Goal: Transaction & Acquisition: Purchase product/service

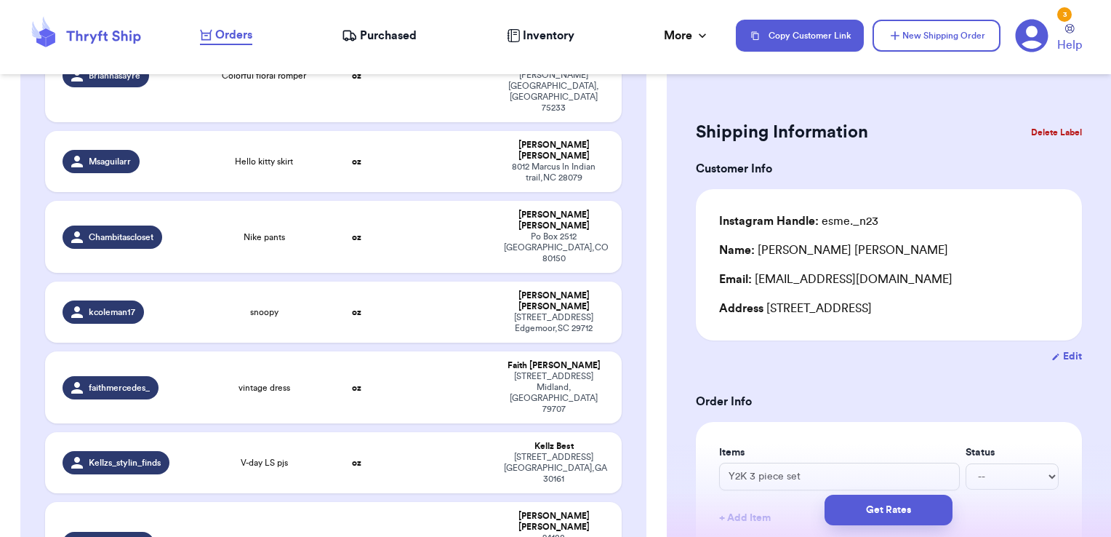
scroll to position [2484, 0]
checkbox input "true"
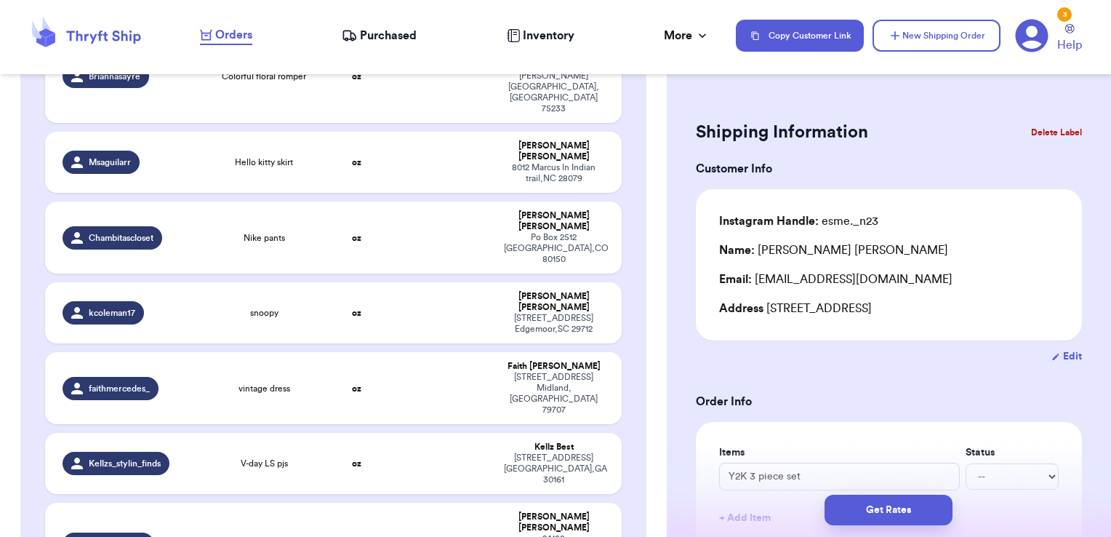
checkbox input "true"
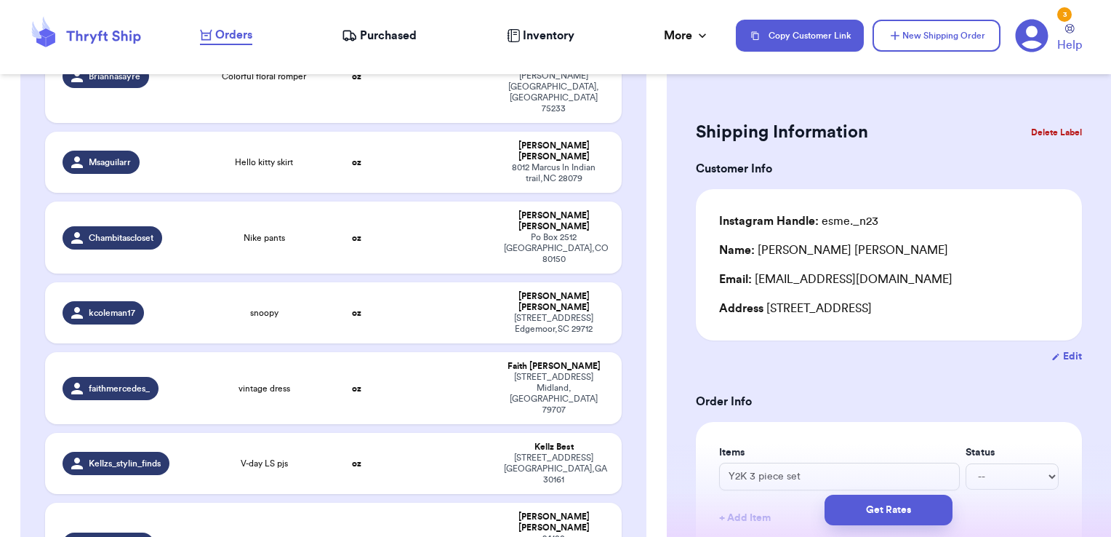
checkbox input "true"
checkbox input "false"
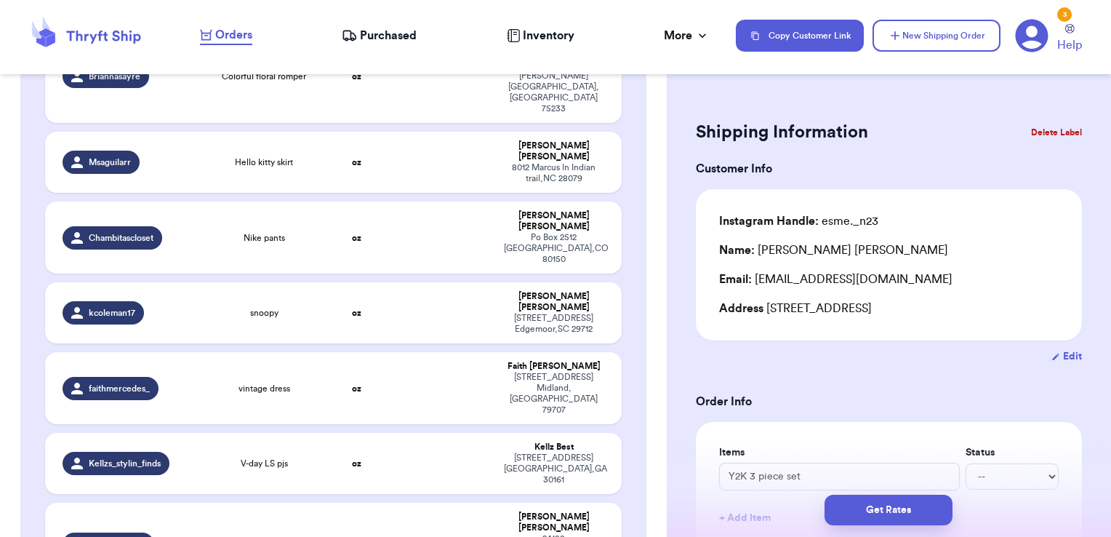
checkbox input "false"
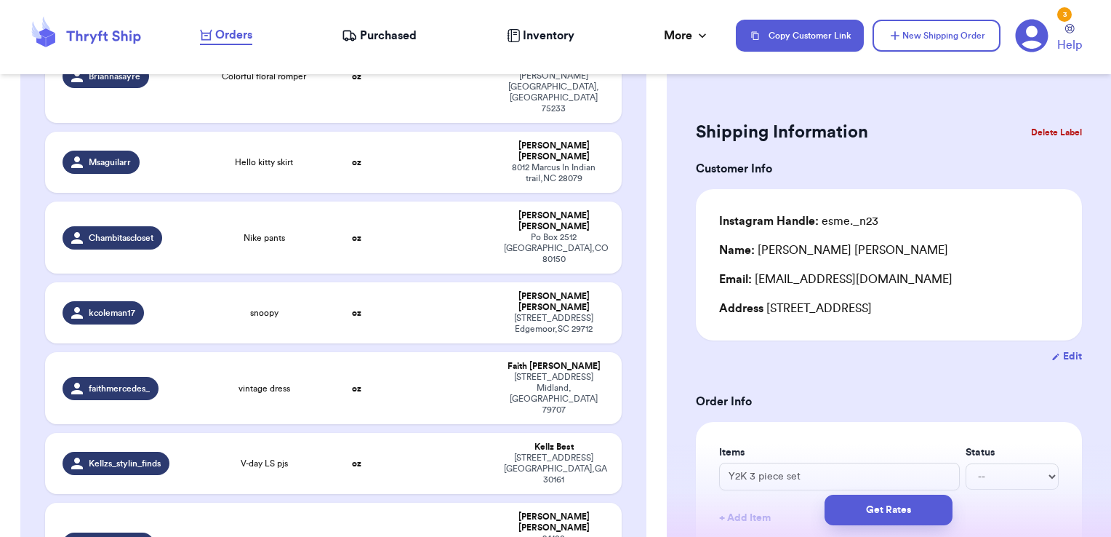
checkbox input "false"
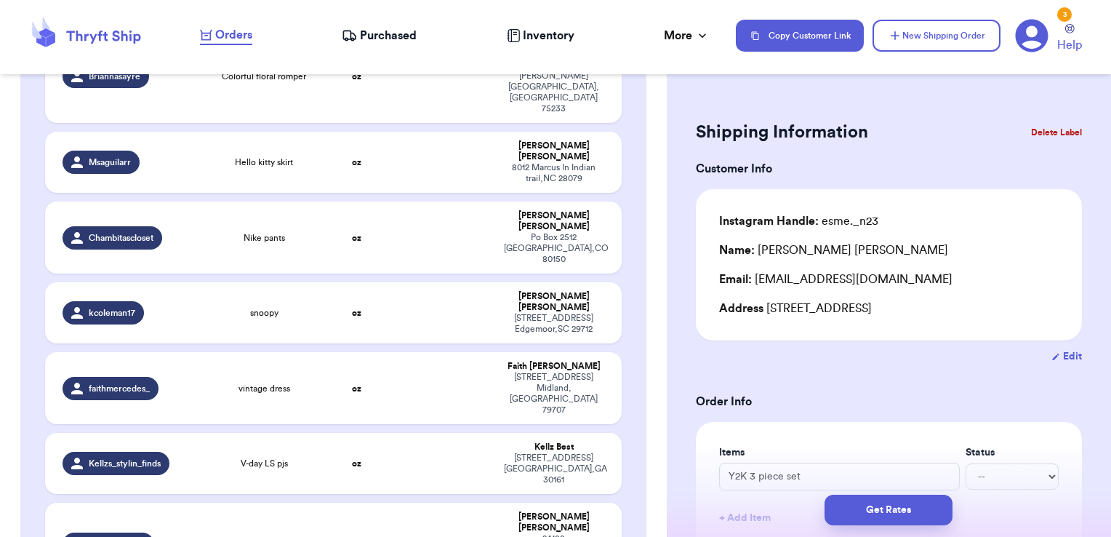
checkbox input "false"
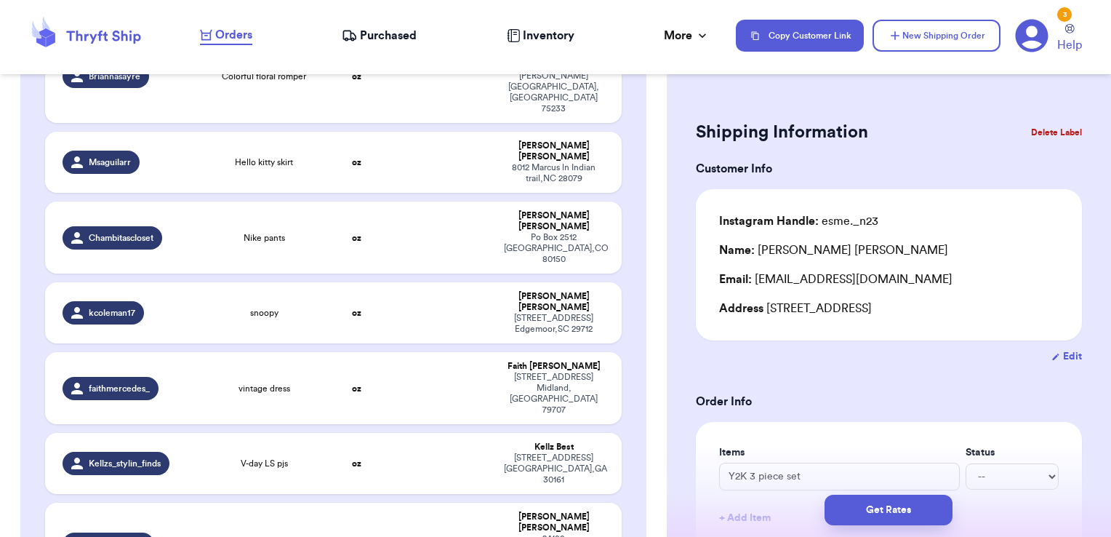
checkbox input "false"
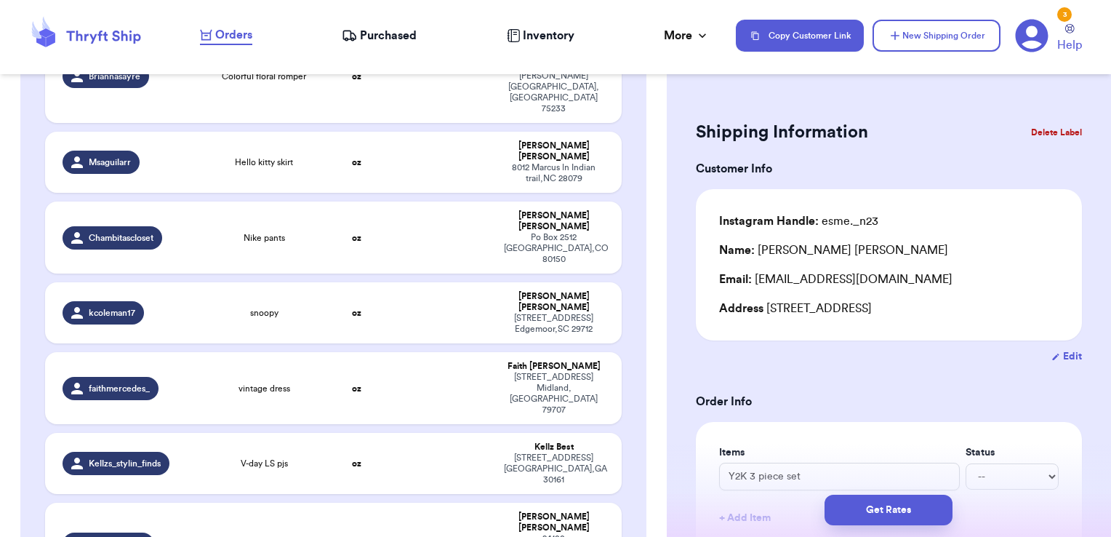
checkbox input "false"
checkbox input "true"
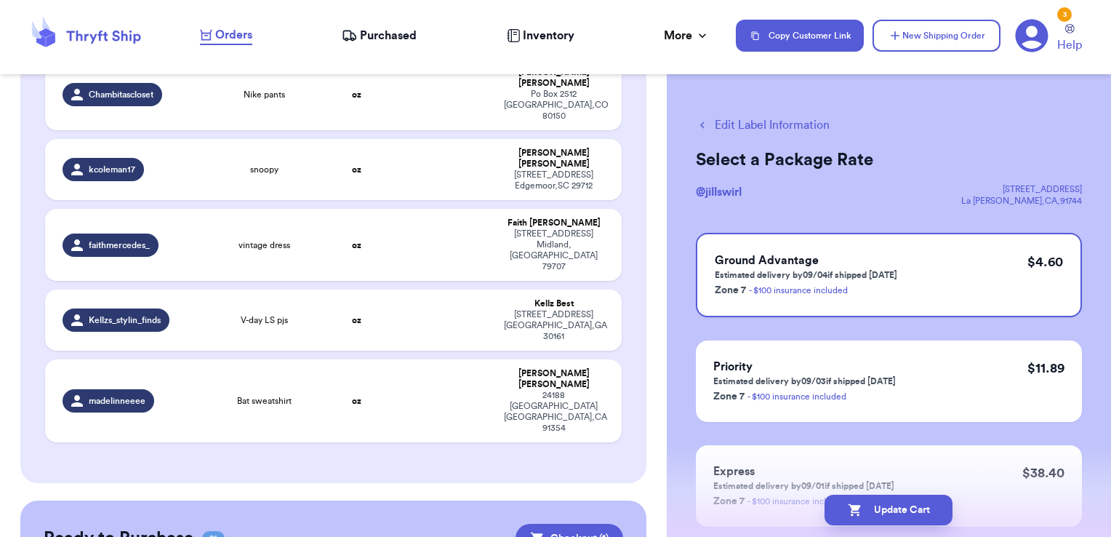
scroll to position [2627, 0]
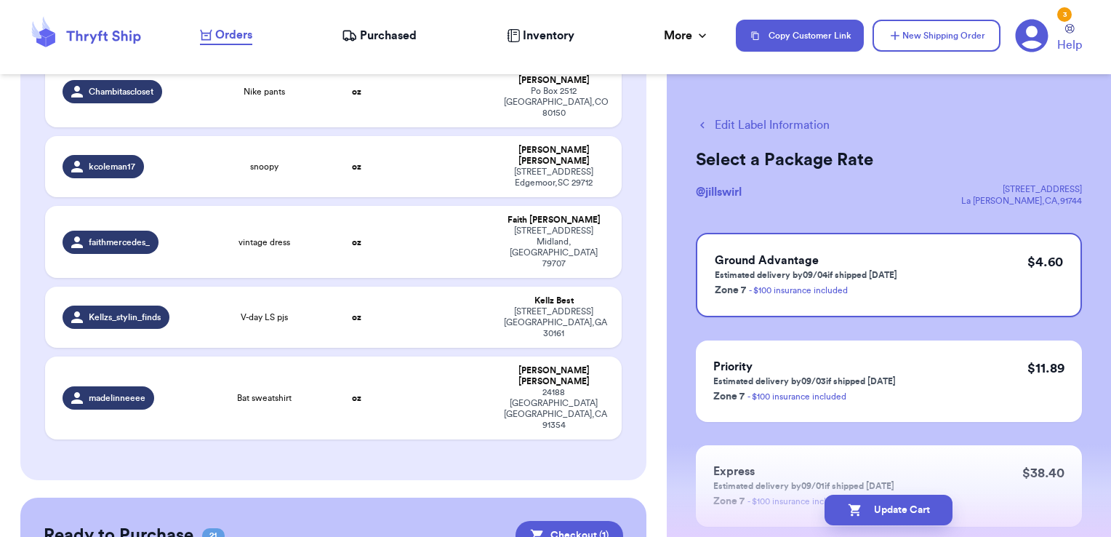
checkbox input "true"
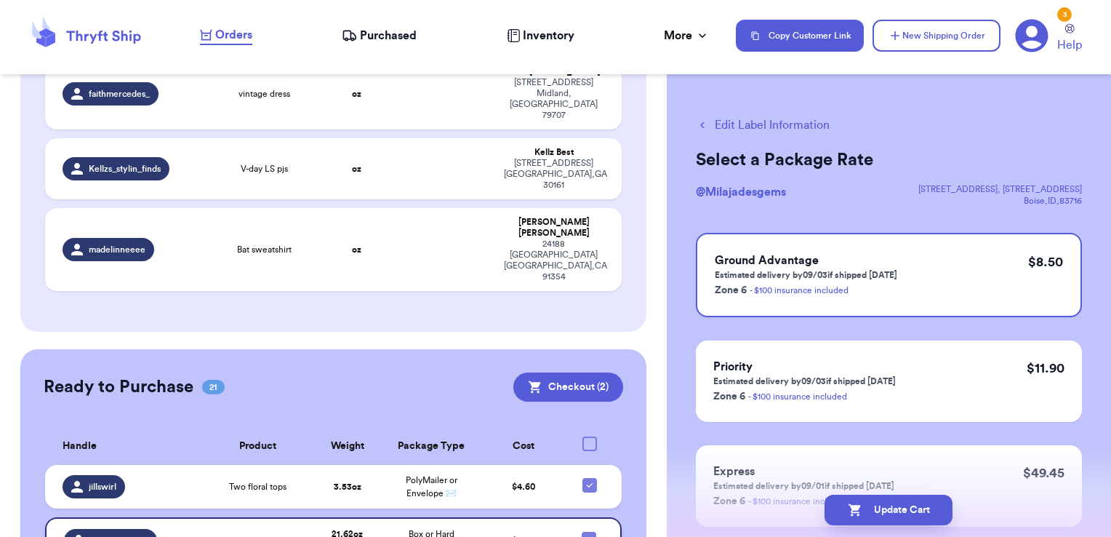
scroll to position [2787, 0]
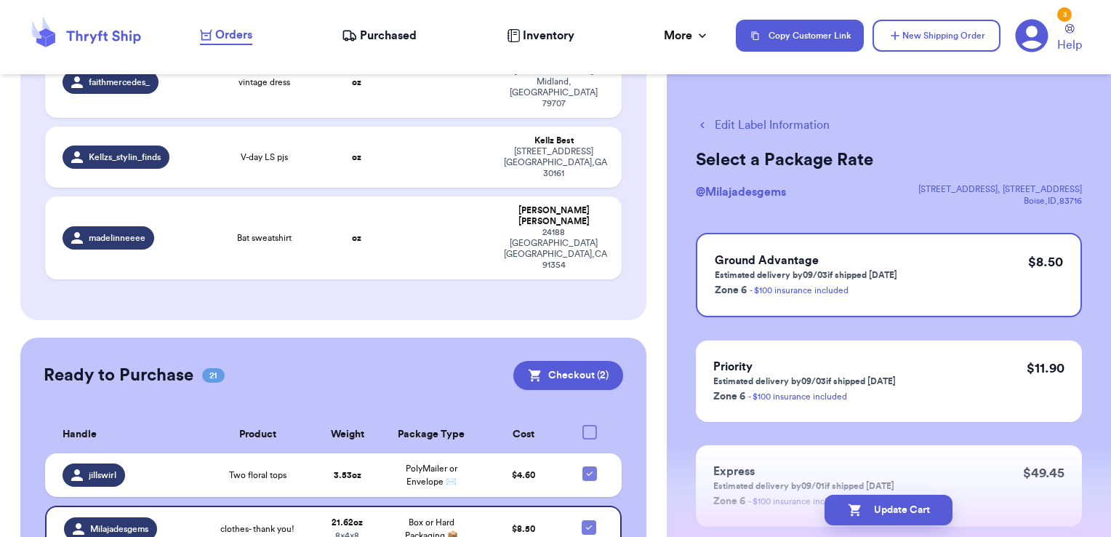
checkbox input "true"
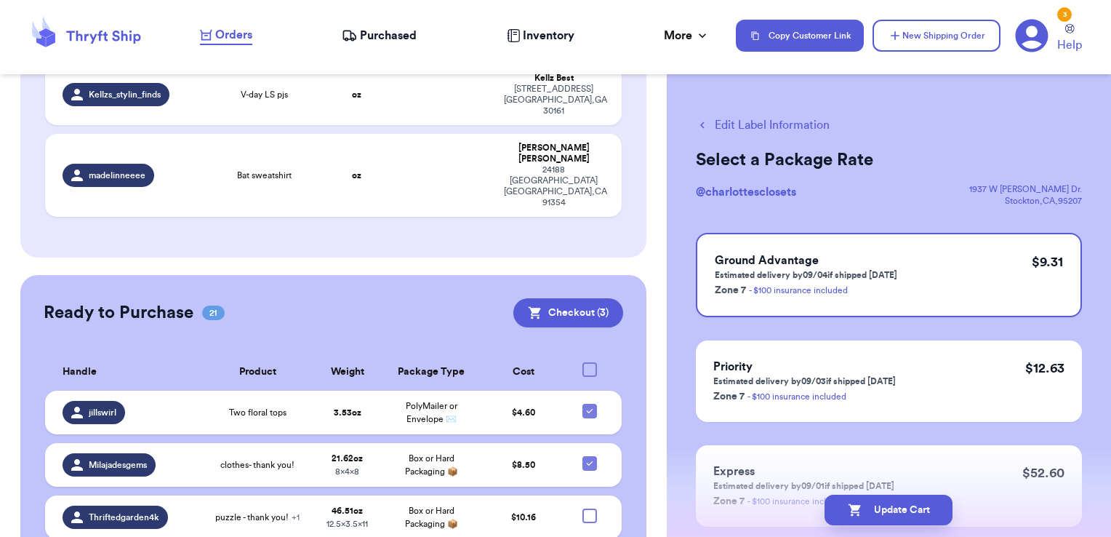
scroll to position [2858, 0]
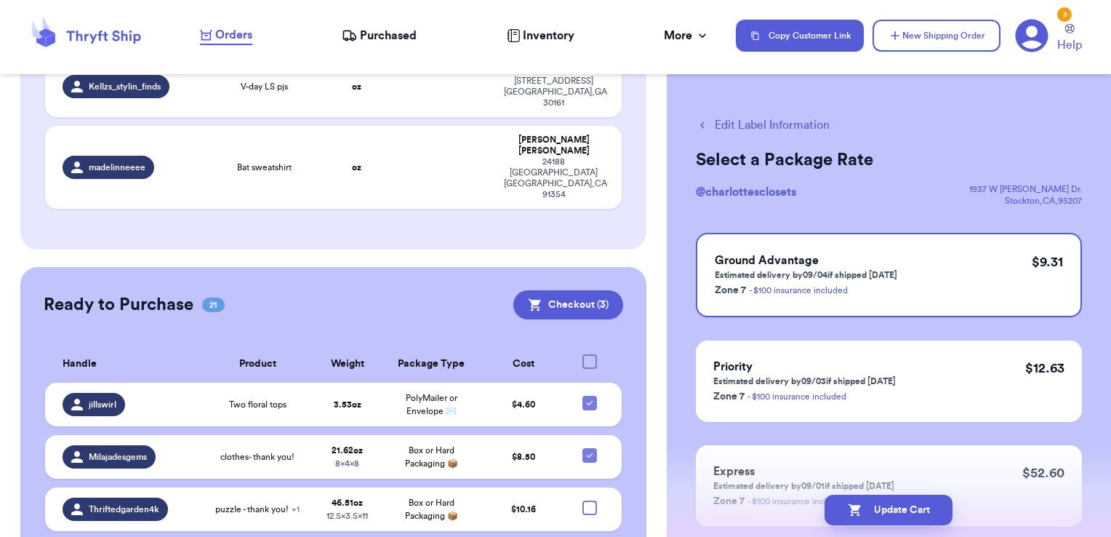
checkbox input "true"
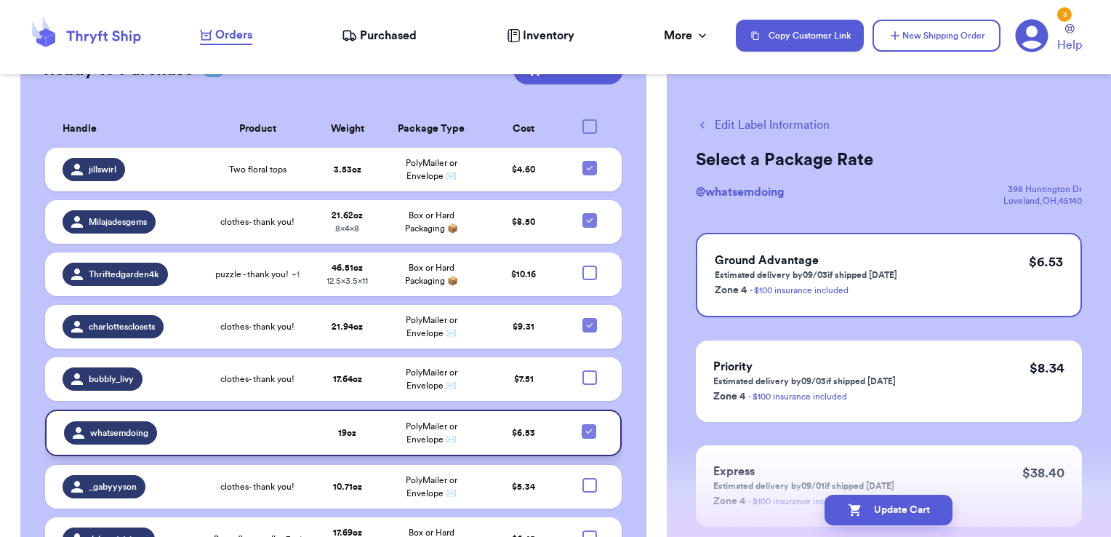
scroll to position [3094, 0]
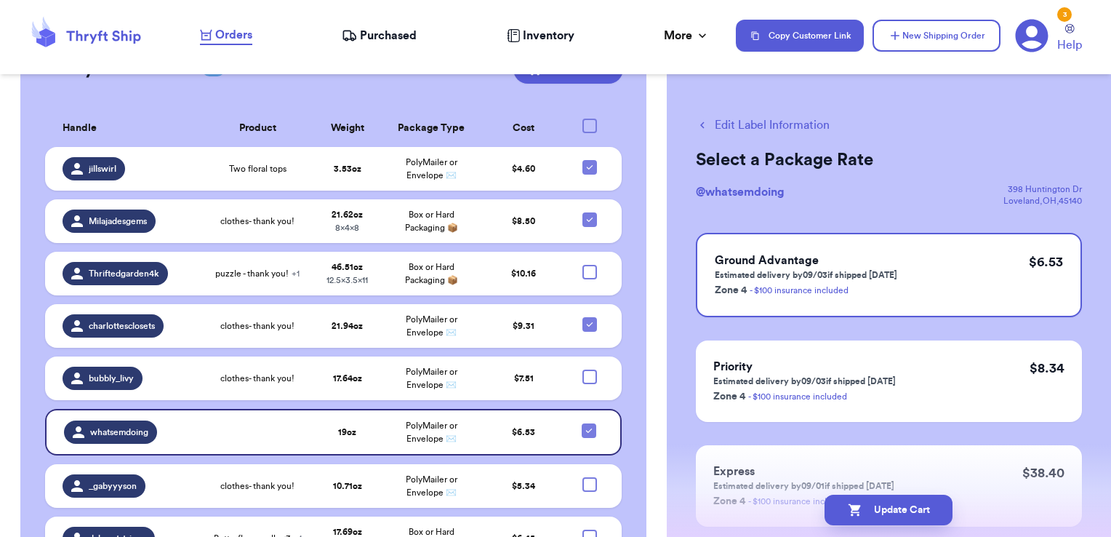
checkbox input "true"
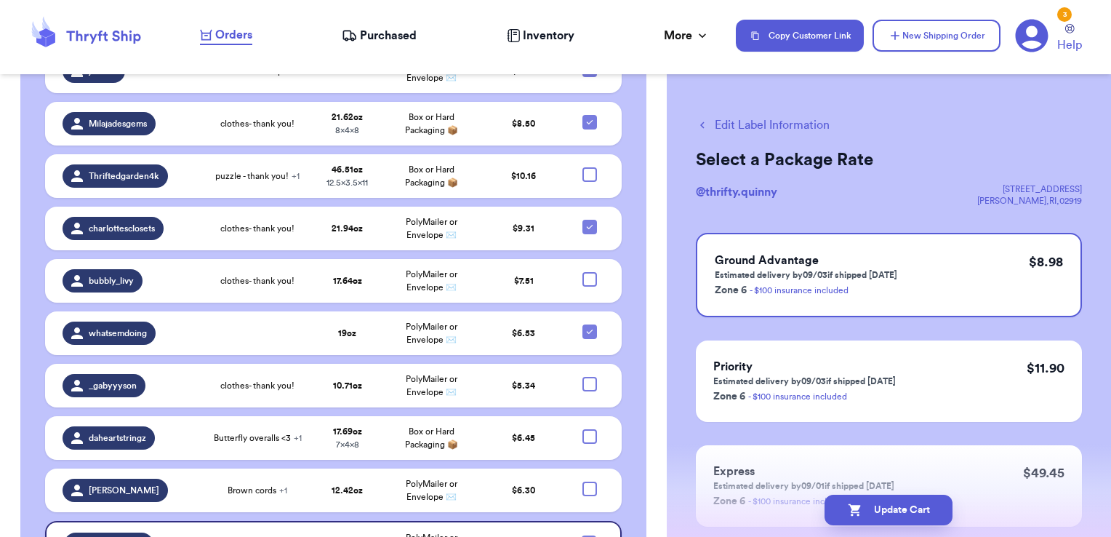
scroll to position [3192, 0]
checkbox input "true"
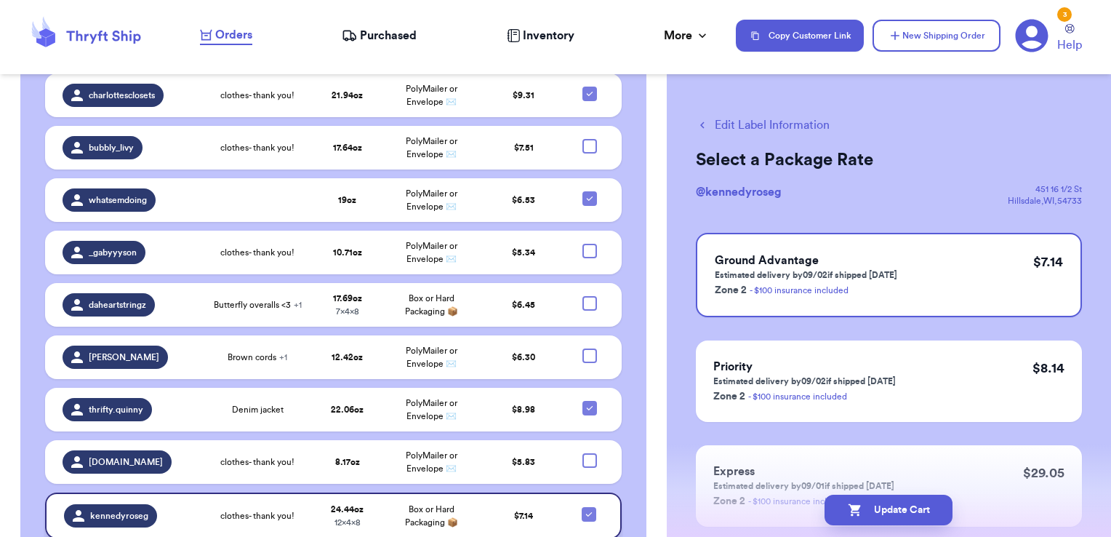
scroll to position [3323, 0]
checkbox input "true"
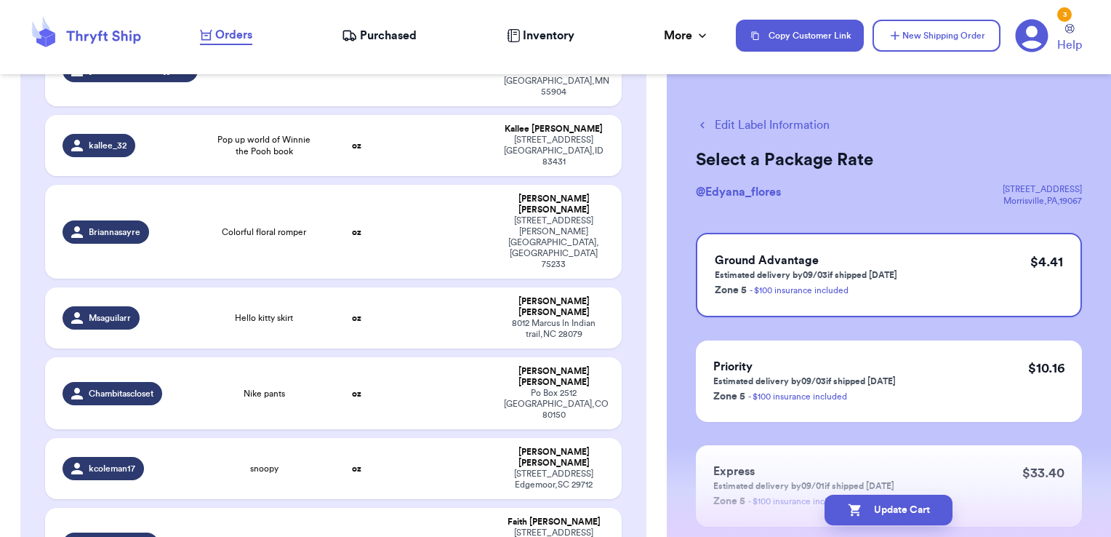
scroll to position [2326, 0]
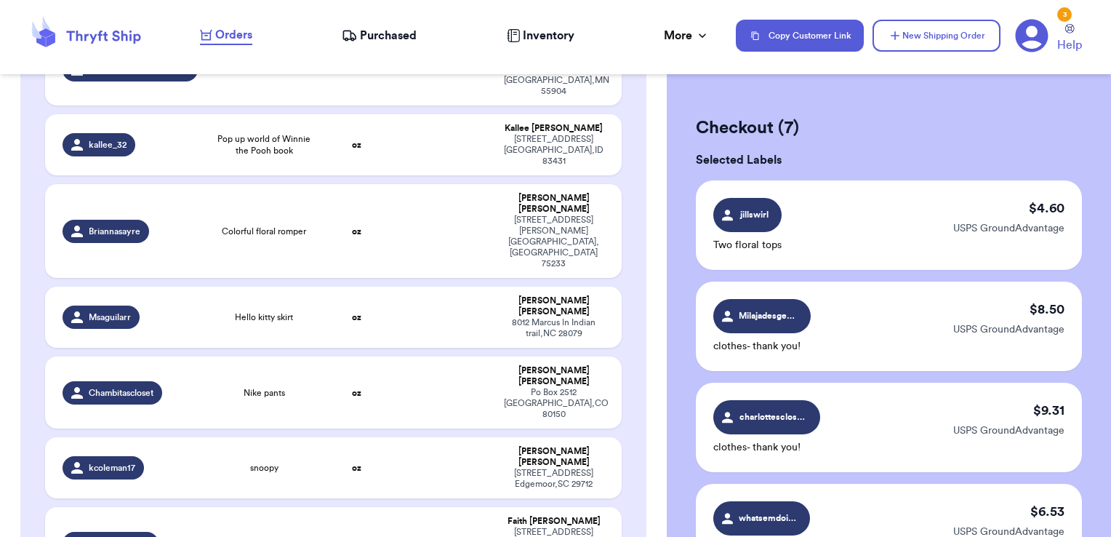
scroll to position [713, 0]
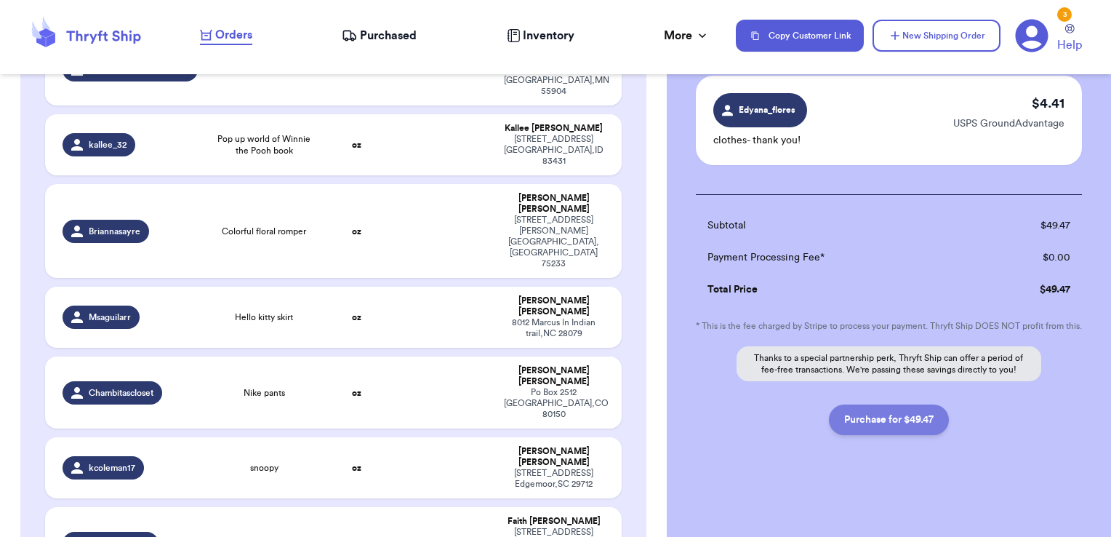
click at [884, 425] on button "Purchase for $49.47" at bounding box center [889, 419] width 120 height 31
checkbox input "false"
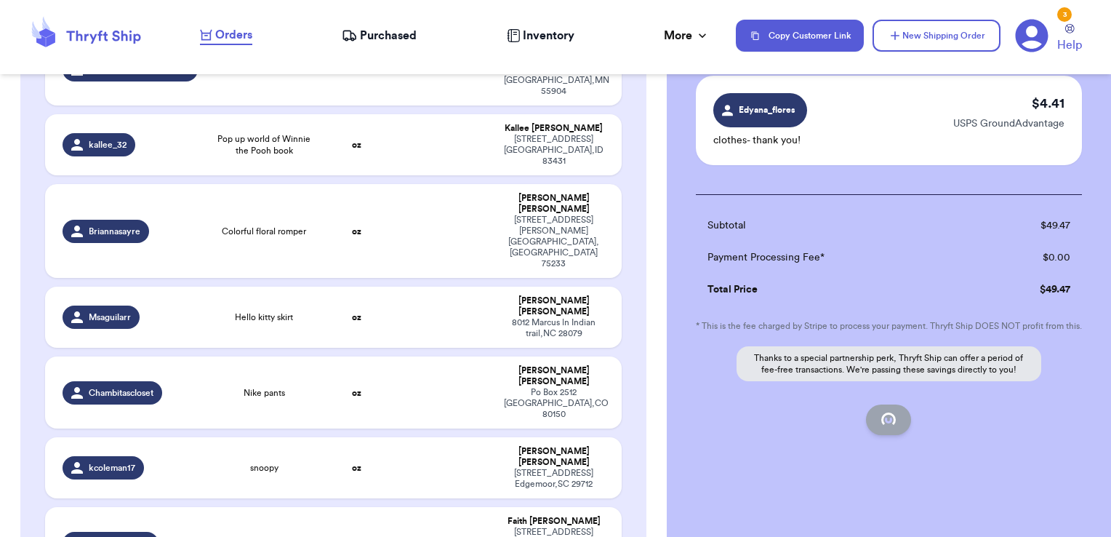
checkbox input "false"
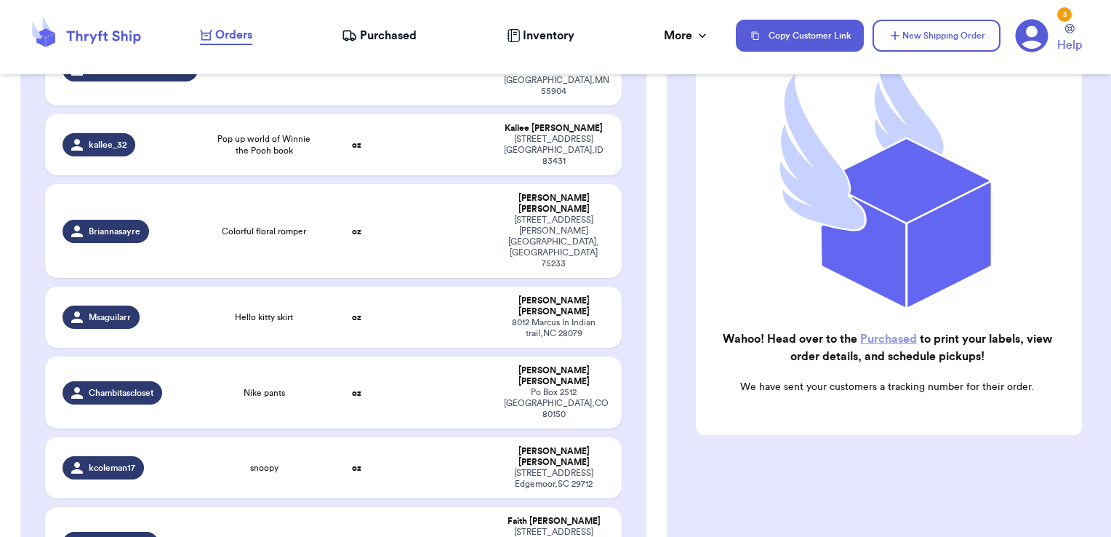
scroll to position [184, 0]
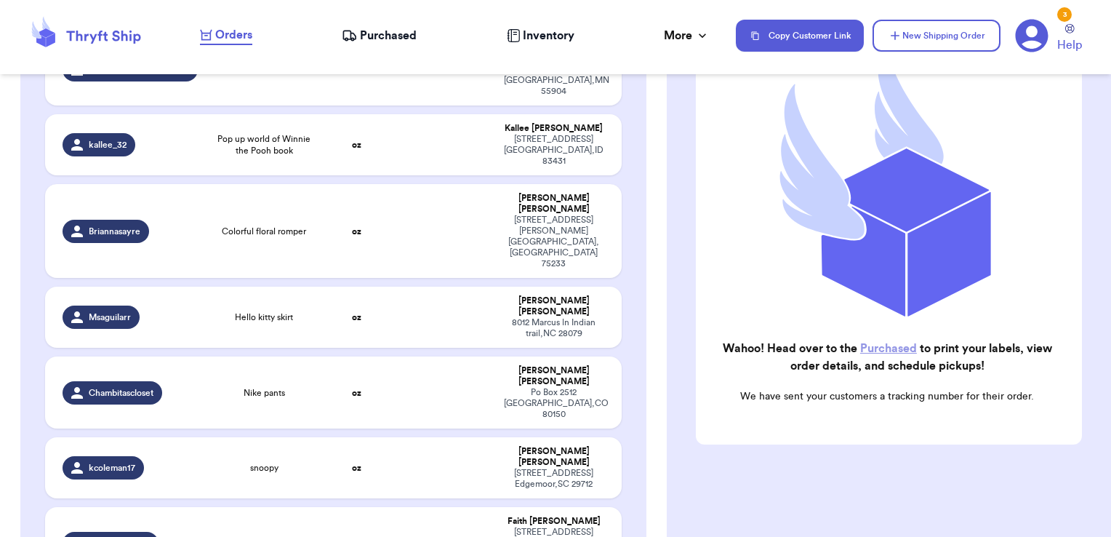
click at [410, 38] on span "Purchased" at bounding box center [388, 35] width 57 height 17
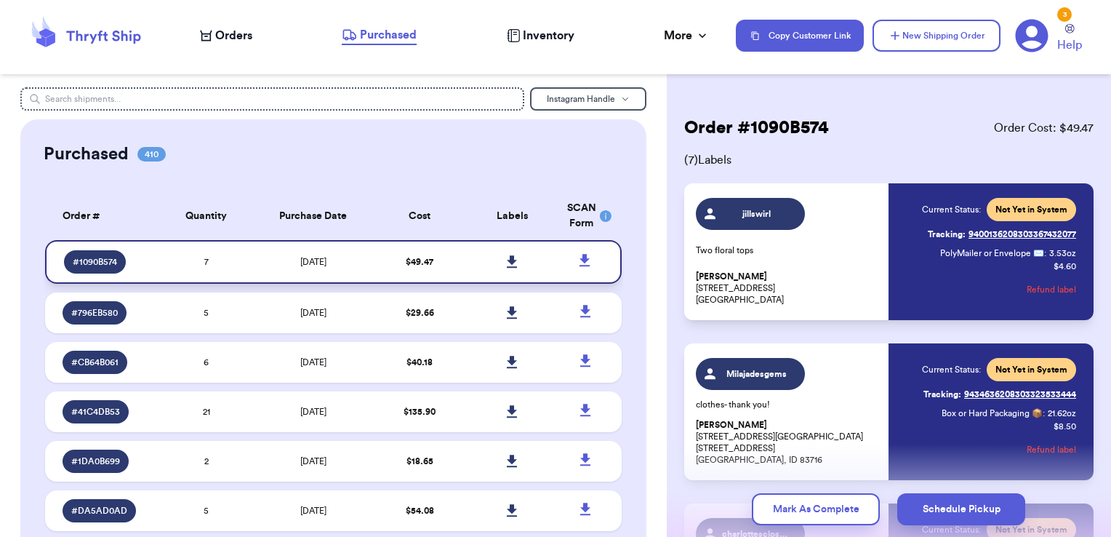
click at [507, 263] on icon at bounding box center [512, 261] width 10 height 12
